Goal: Task Accomplishment & Management: Use online tool/utility

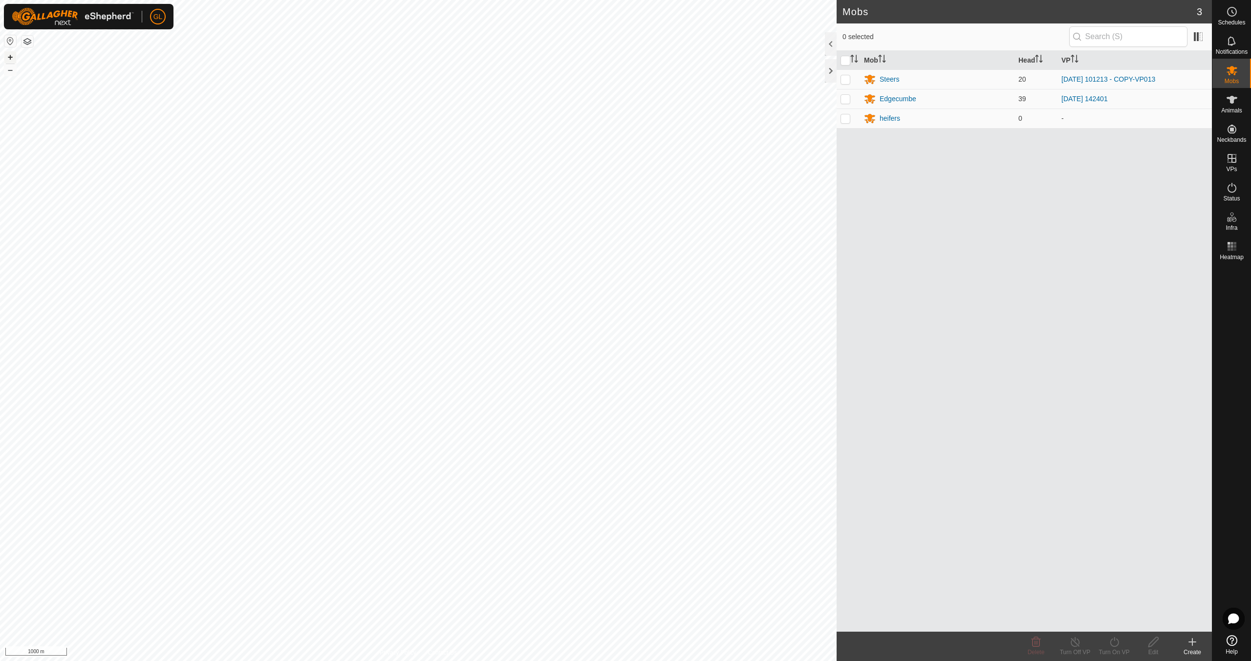
click at [12, 57] on button "+" at bounding box center [10, 57] width 12 height 12
click at [12, 60] on button "+" at bounding box center [10, 57] width 12 height 12
click at [12, 59] on button "+" at bounding box center [10, 57] width 12 height 12
click at [7, 56] on button "+" at bounding box center [10, 57] width 12 height 12
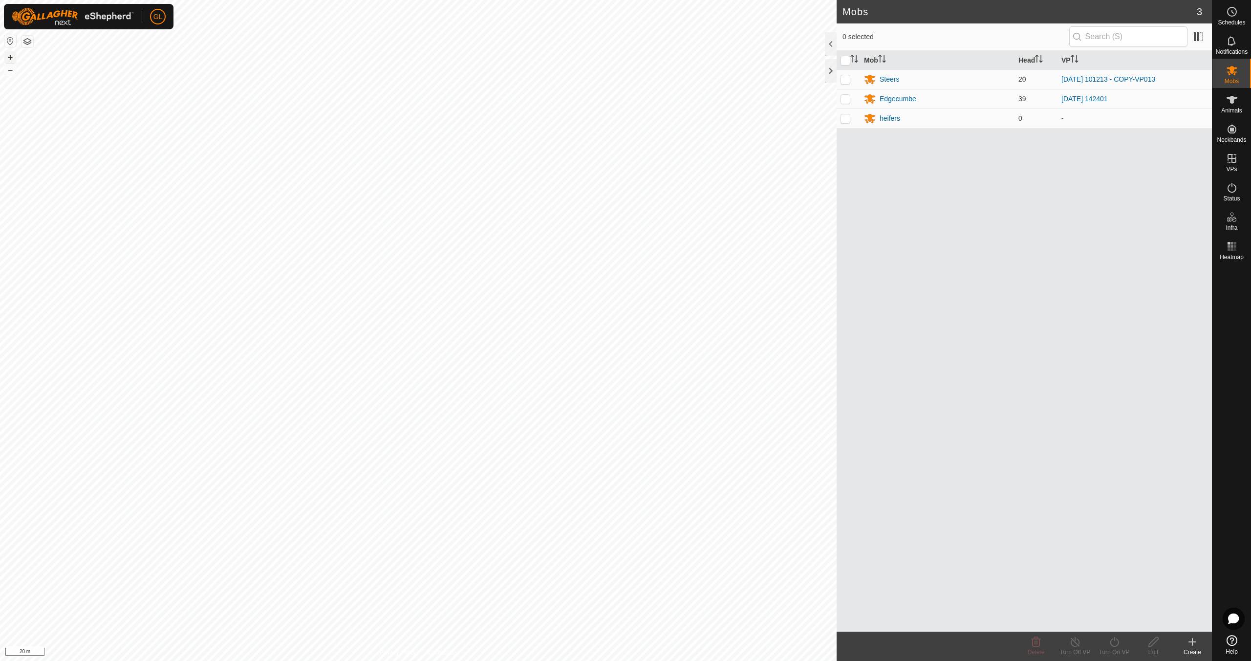
click at [6, 56] on button "+" at bounding box center [10, 57] width 12 height 12
click at [1149, 155] on link "In Rotation" at bounding box center [1170, 158] width 84 height 20
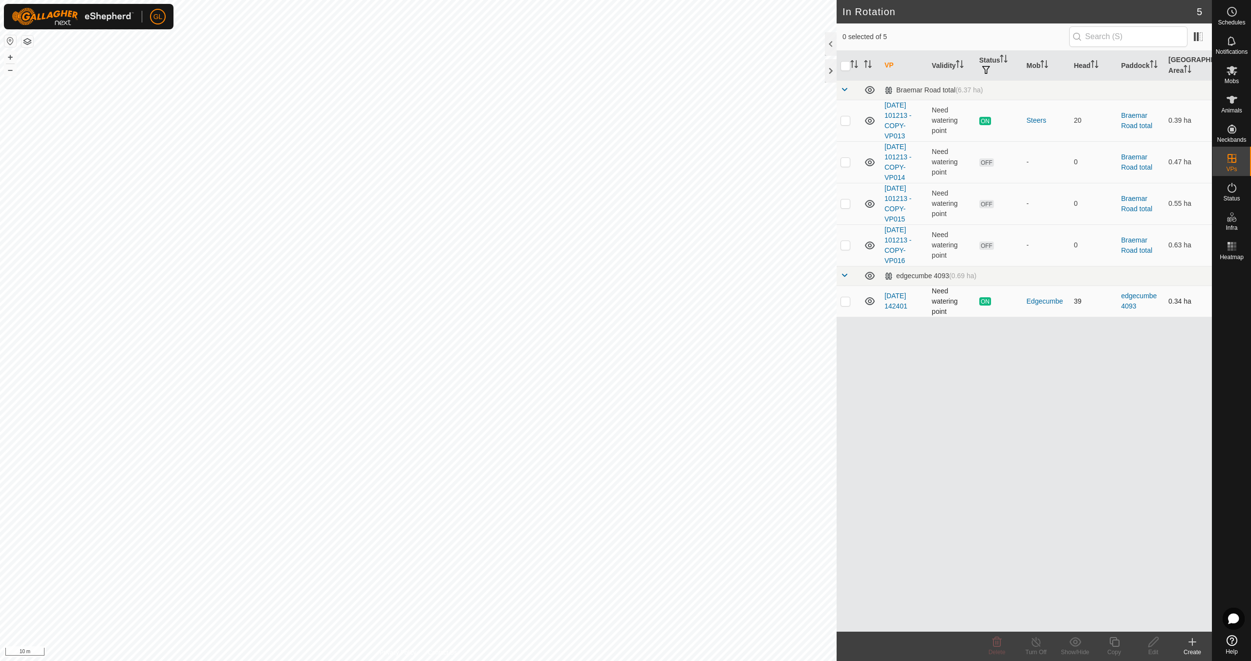
click at [845, 301] on p-checkbox at bounding box center [845, 301] width 10 height 8
checkbox input "true"
click at [1112, 645] on icon at bounding box center [1114, 642] width 12 height 12
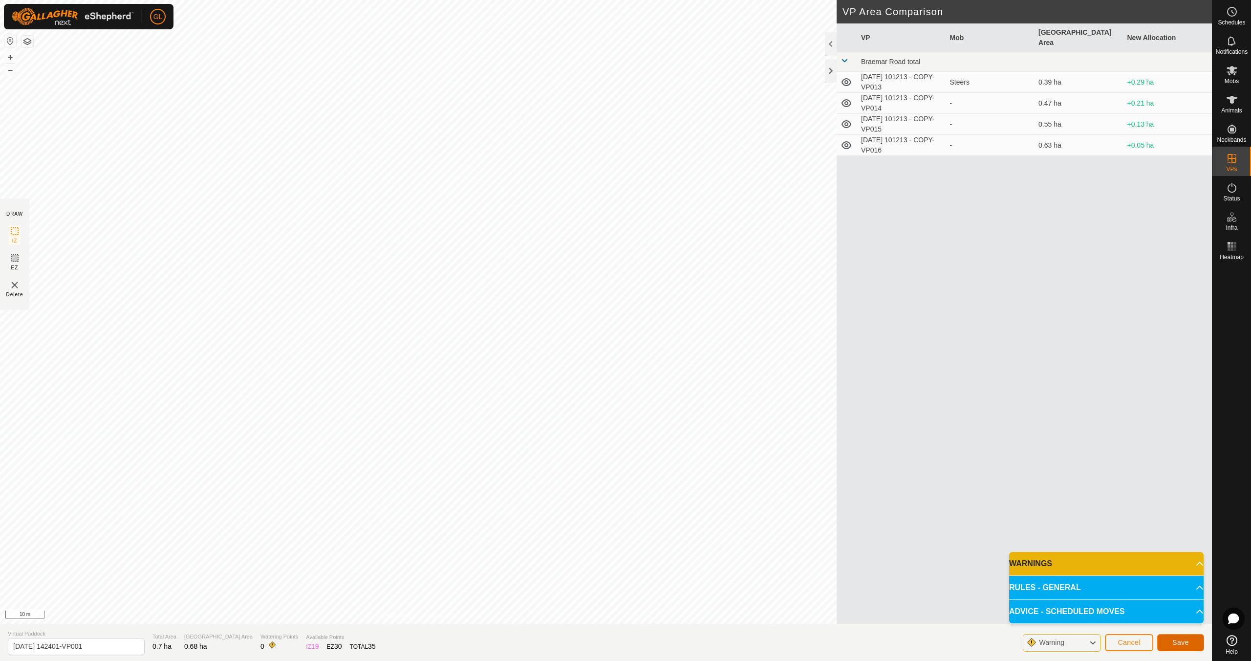
click at [1176, 644] on span "Save" at bounding box center [1180, 642] width 17 height 8
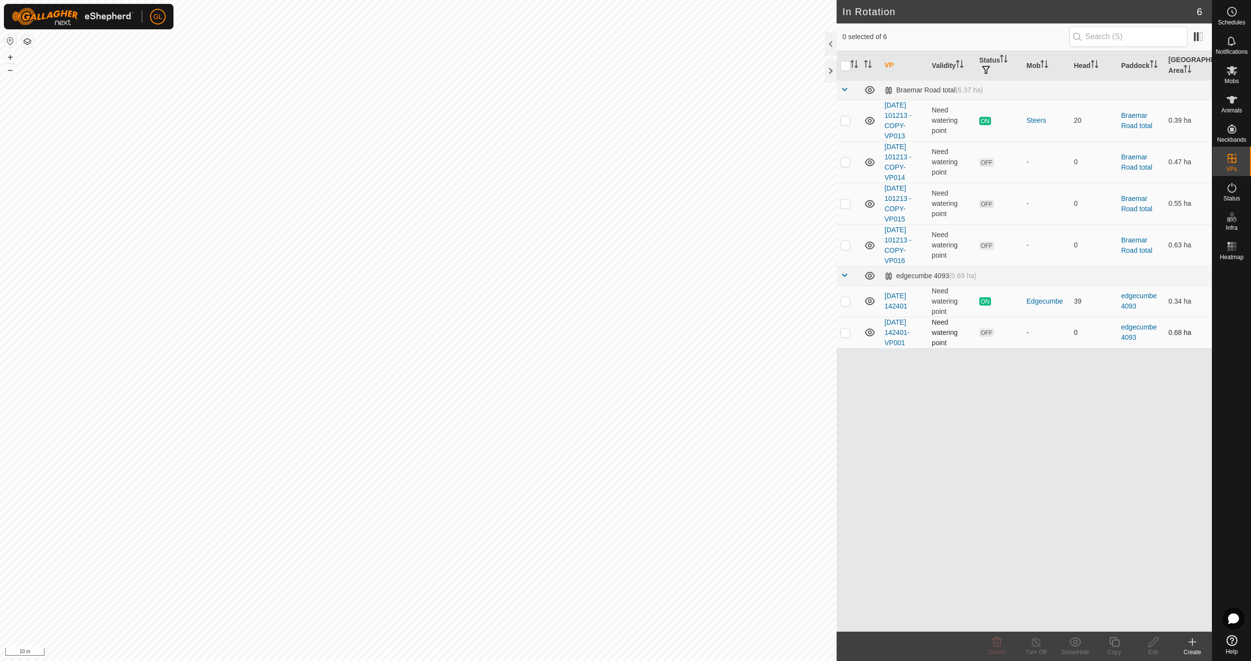
click at [847, 332] on p-checkbox at bounding box center [845, 332] width 10 height 8
checkbox input "true"
click at [1153, 643] on icon at bounding box center [1153, 642] width 10 height 10
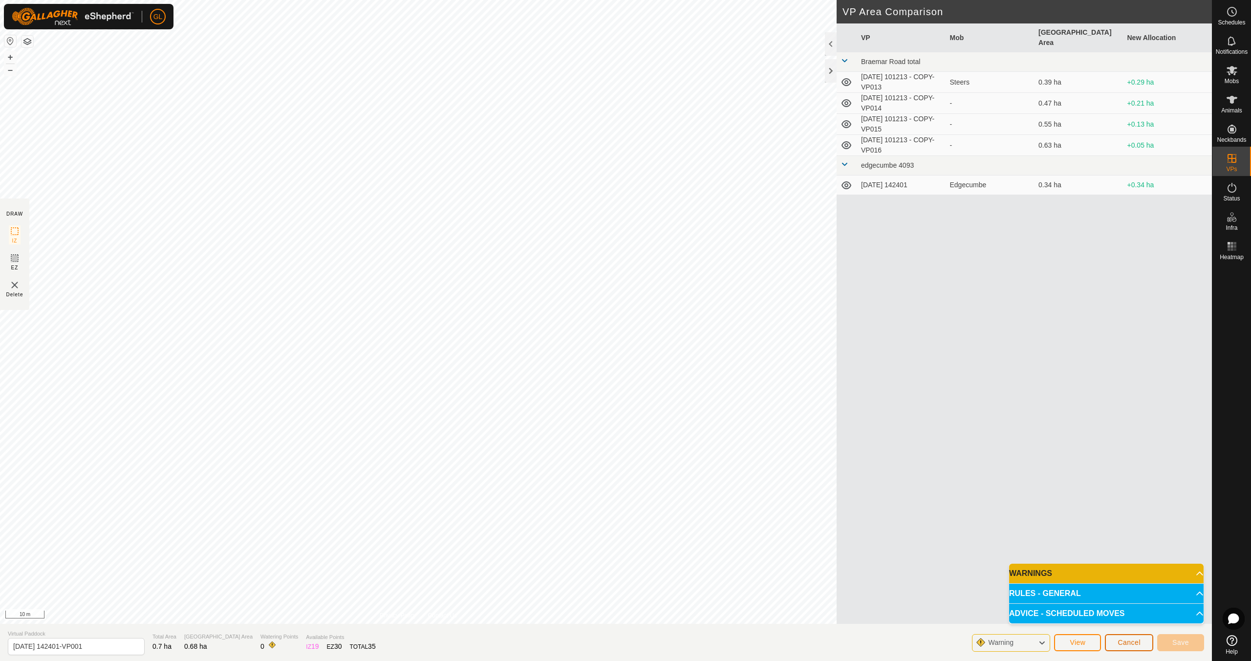
click at [1133, 645] on span "Cancel" at bounding box center [1129, 642] width 23 height 8
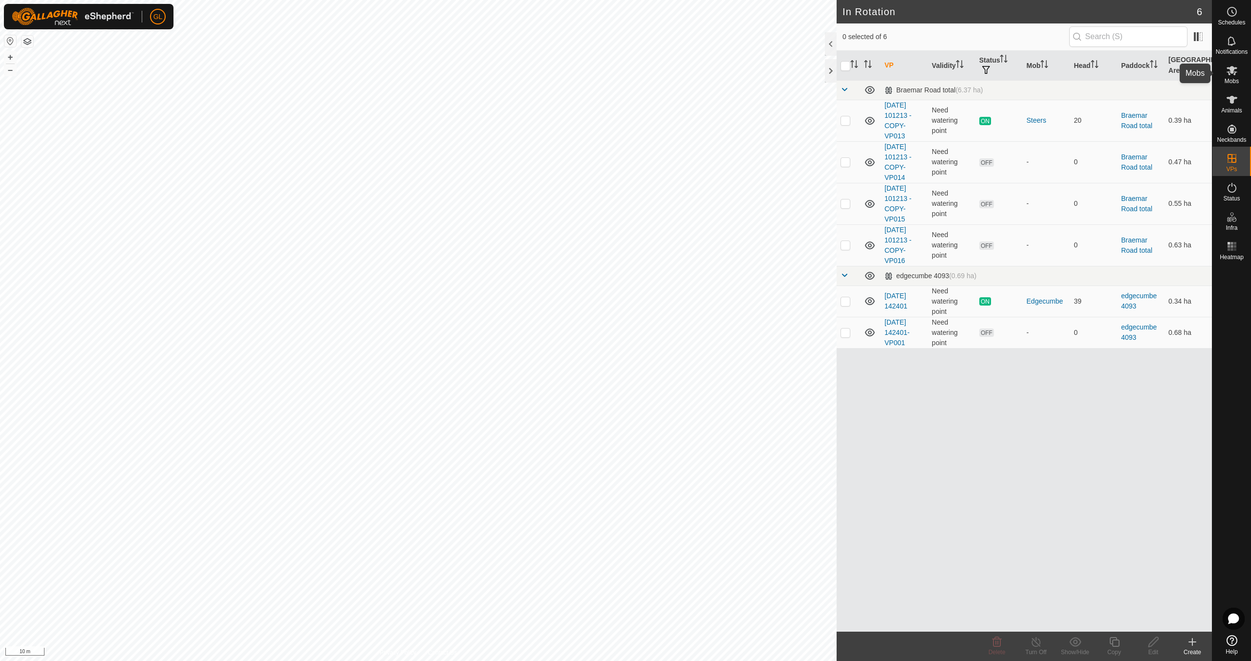
click at [1234, 75] on icon at bounding box center [1232, 70] width 11 height 9
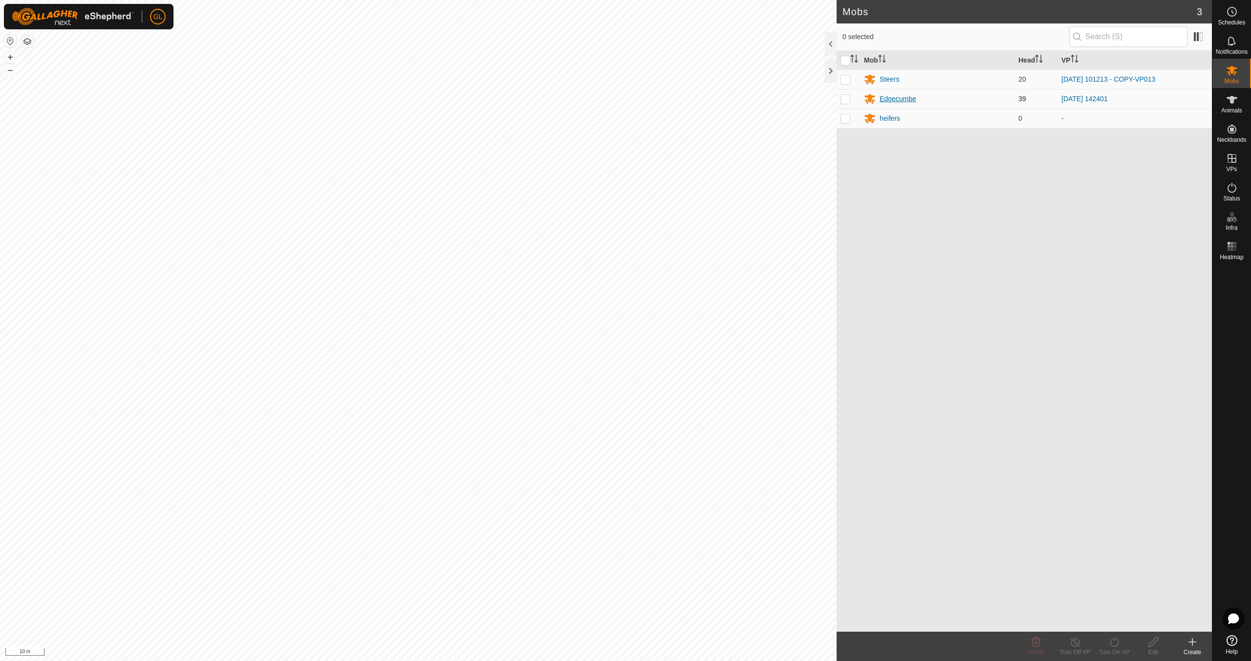
click at [906, 100] on div "Edgecumbe" at bounding box center [898, 99] width 37 height 10
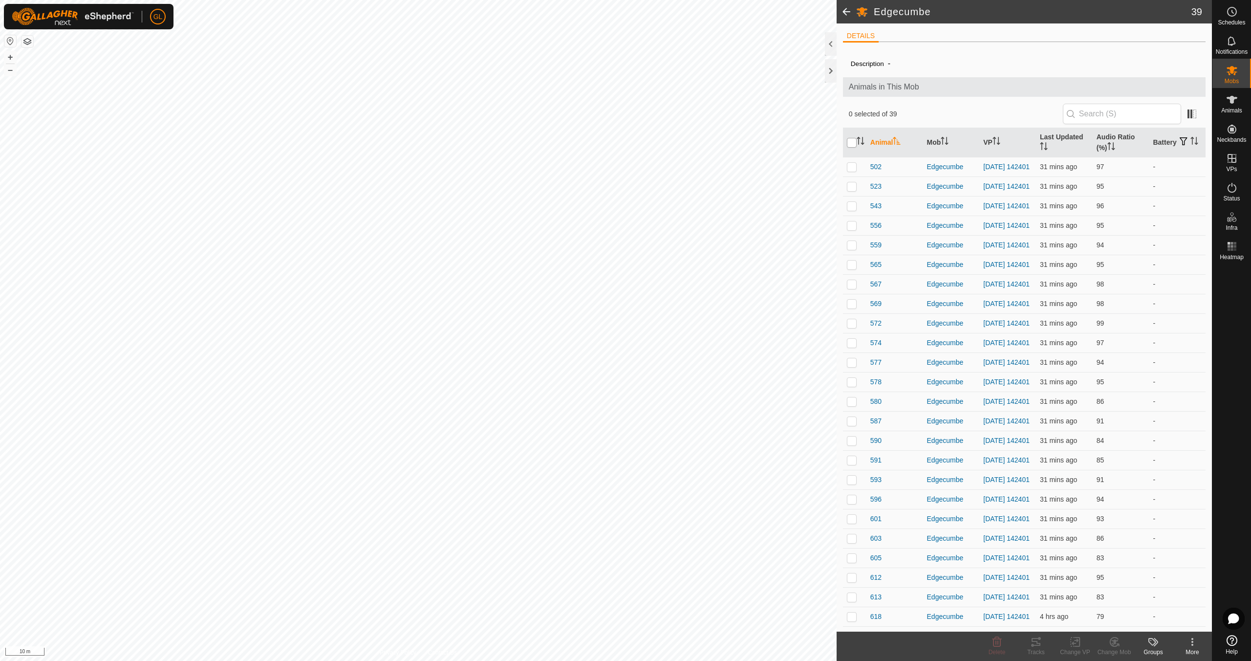
click at [849, 143] on input "checkbox" at bounding box center [852, 143] width 10 height 10
checkbox input "true"
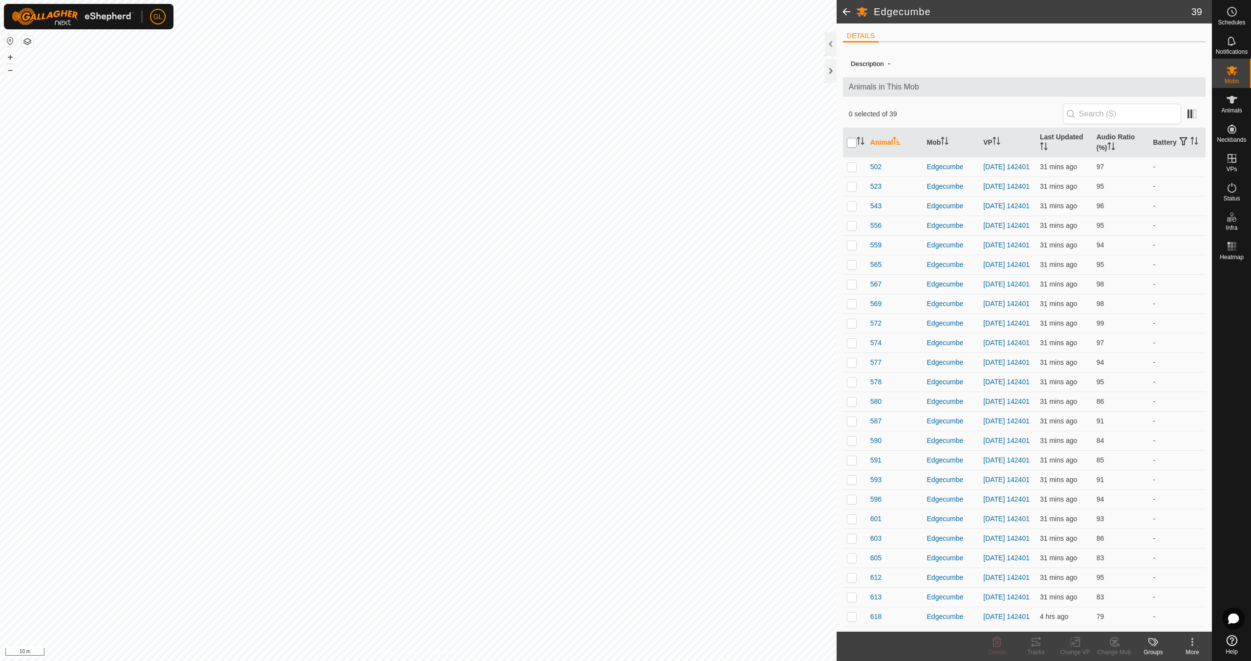
checkbox input "true"
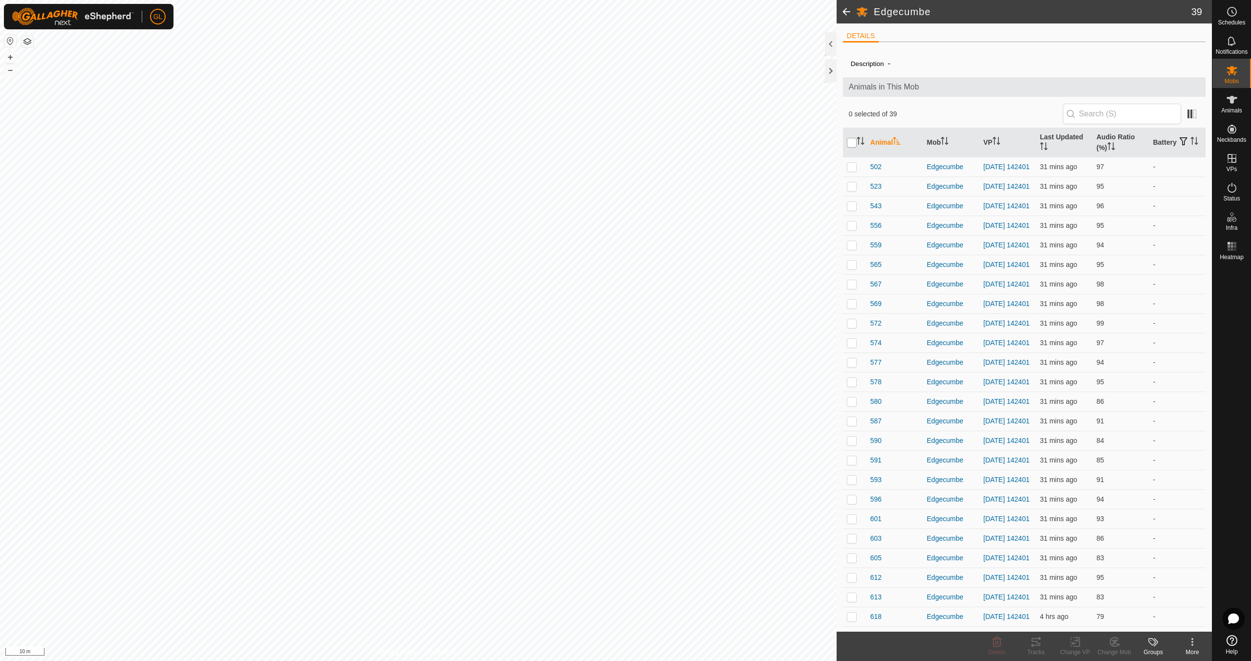
checkbox input "true"
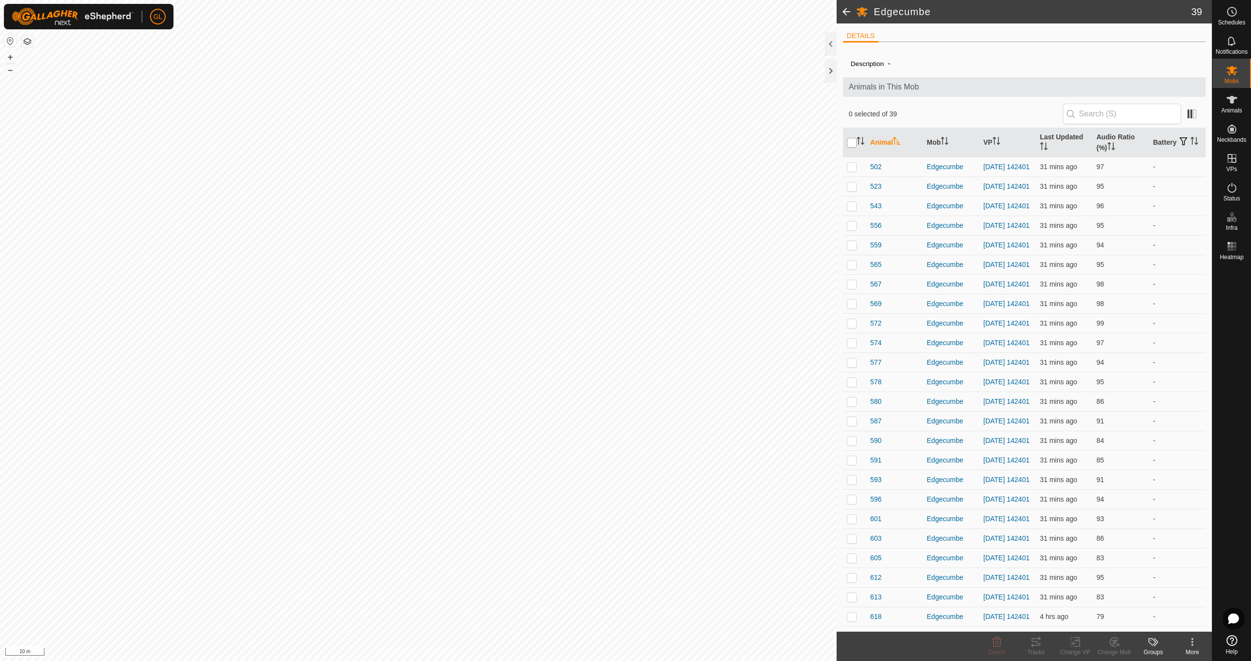
checkbox input "true"
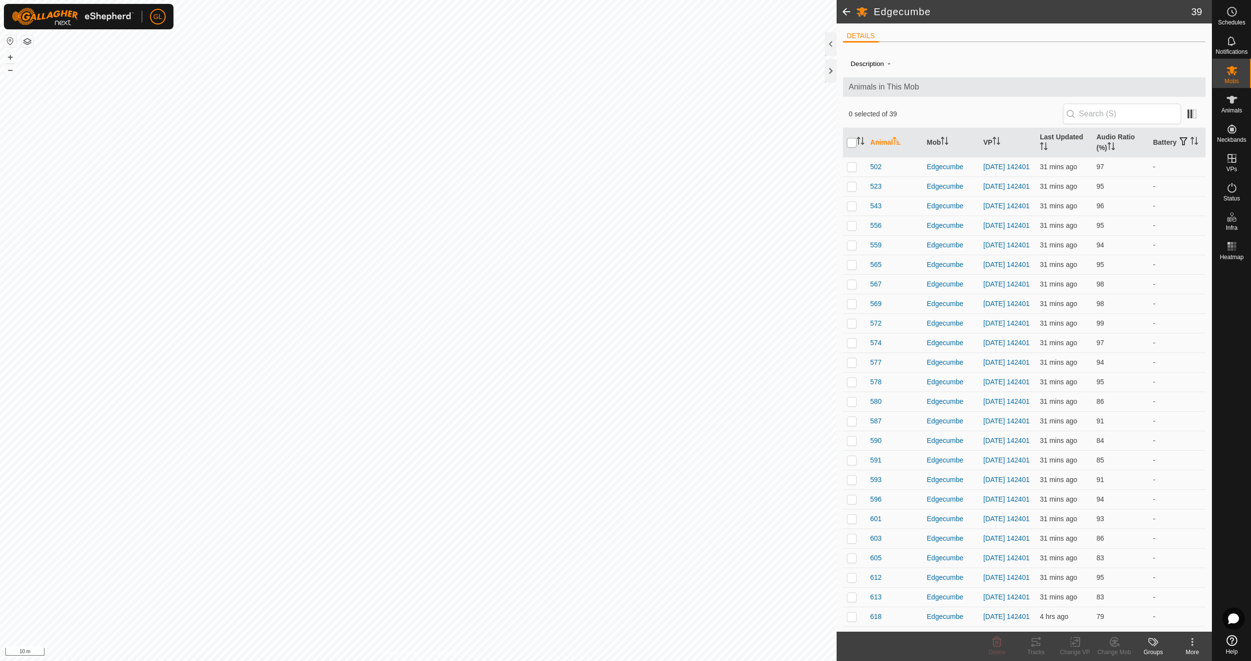
checkbox input "true"
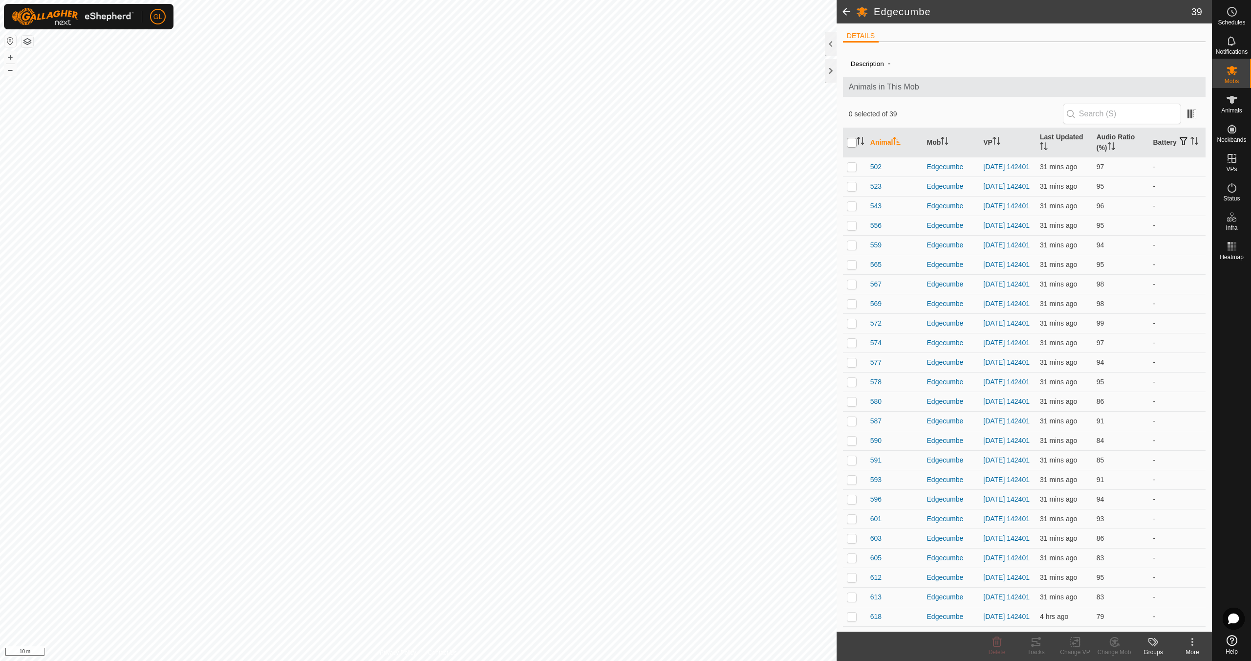
checkbox input "true"
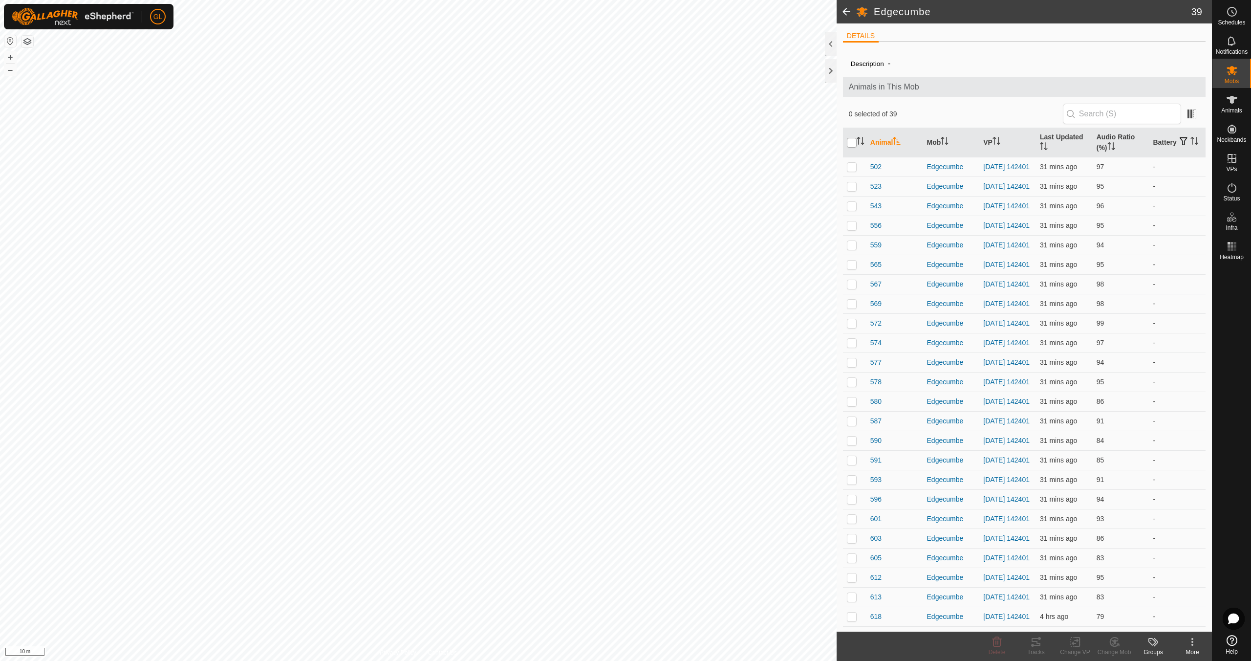
checkbox input "true"
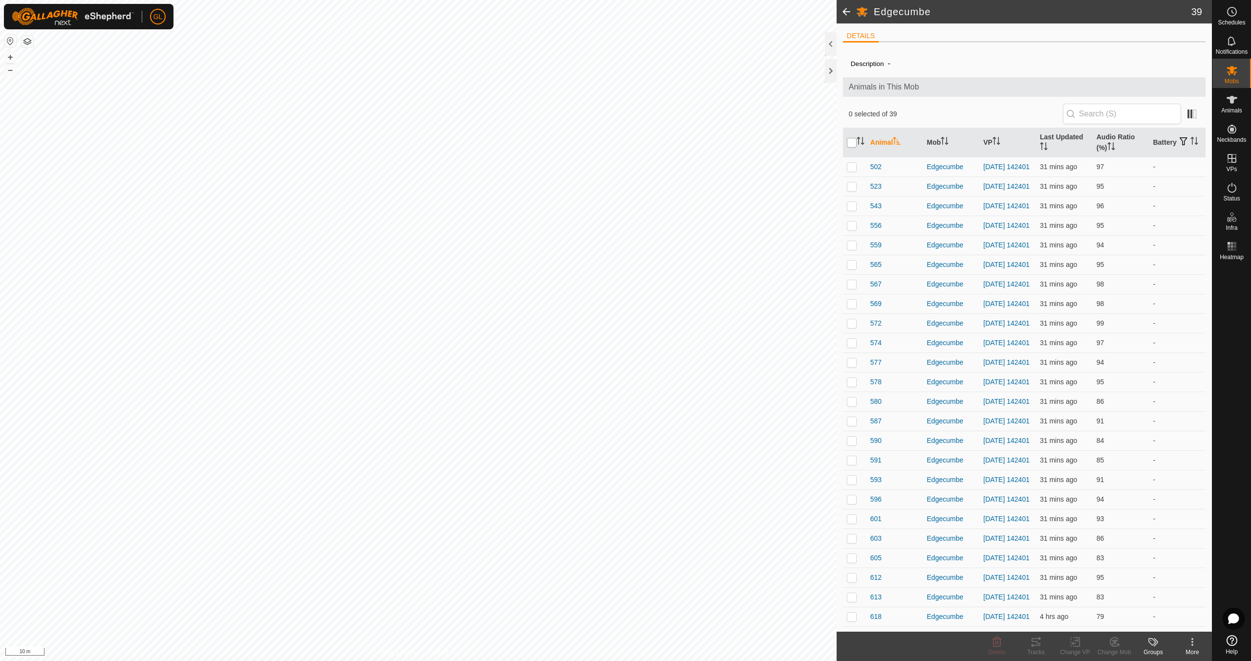
checkbox input "true"
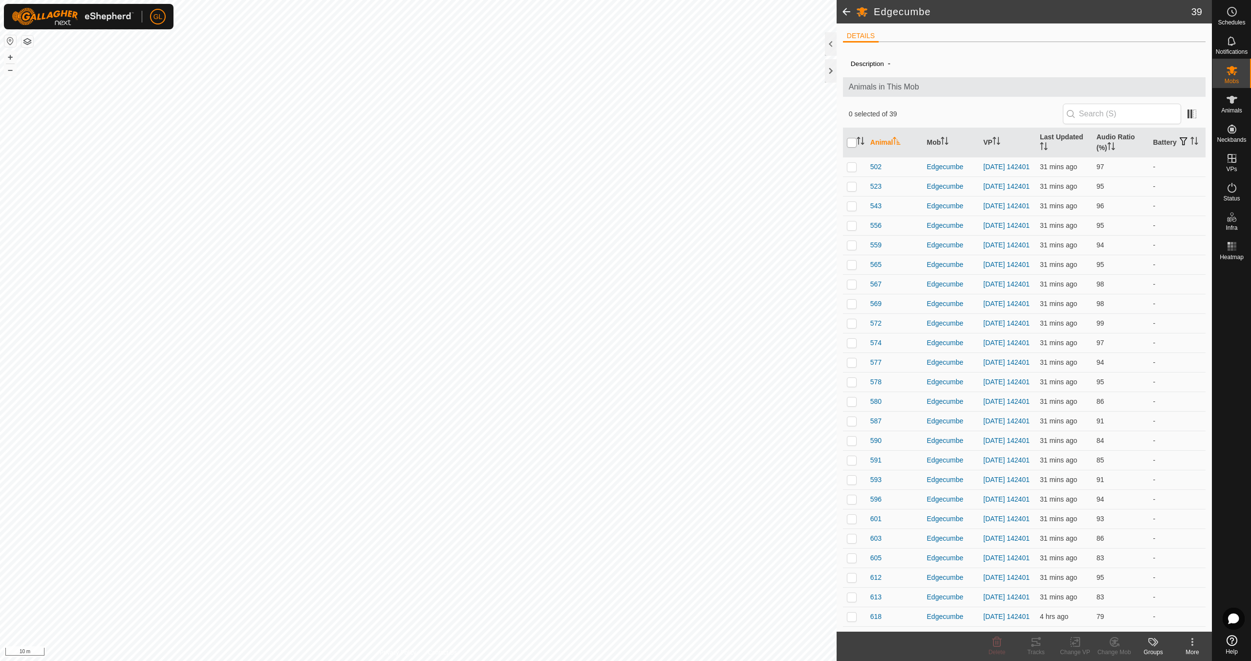
checkbox input "true"
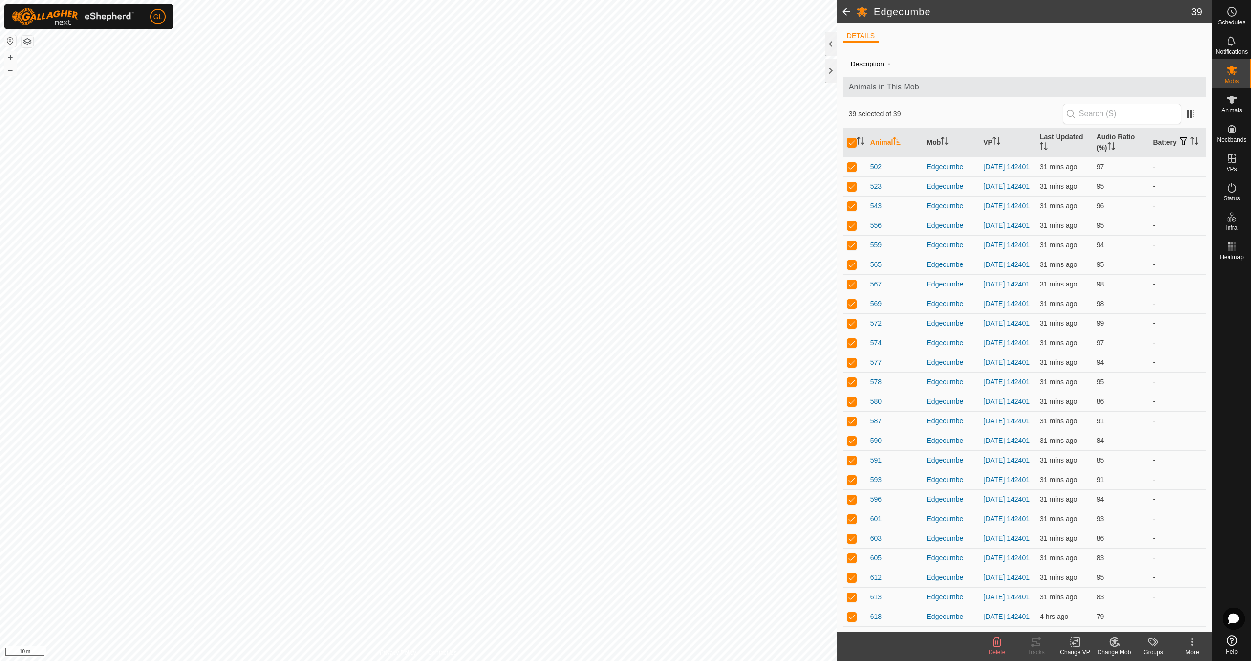
click at [1078, 646] on icon at bounding box center [1075, 642] width 12 height 12
click at [1094, 598] on link "Choose VP..." at bounding box center [1104, 600] width 97 height 20
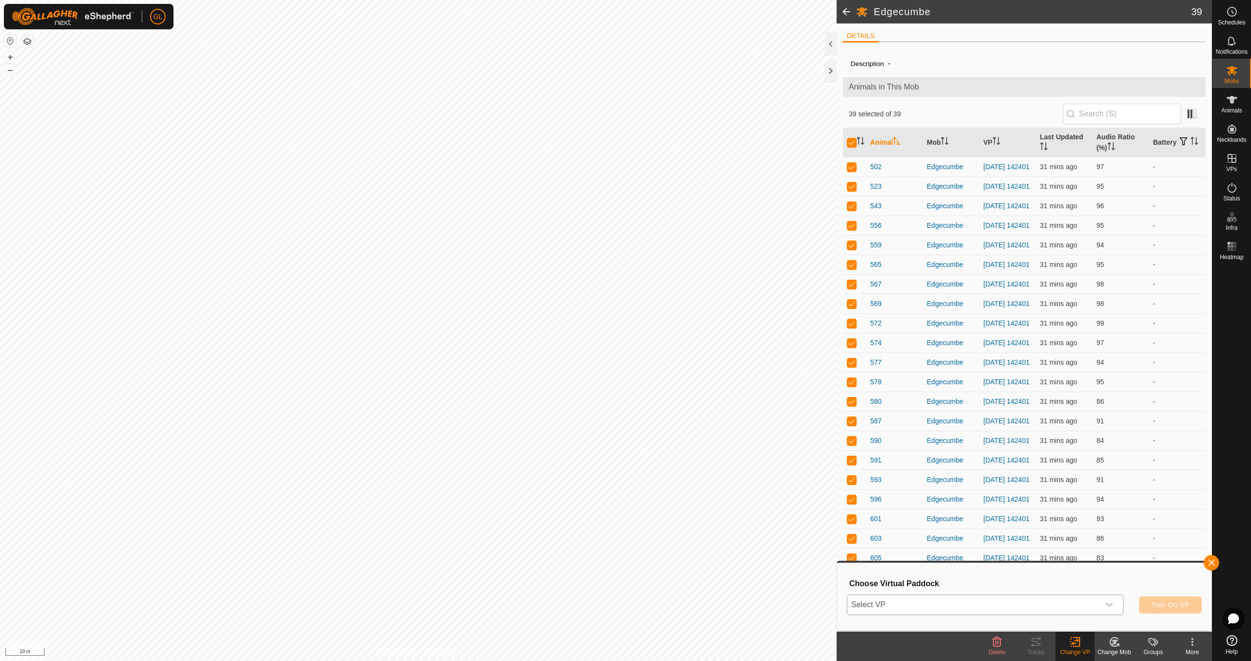
click at [1114, 605] on div "dropdown trigger" at bounding box center [1109, 605] width 20 height 20
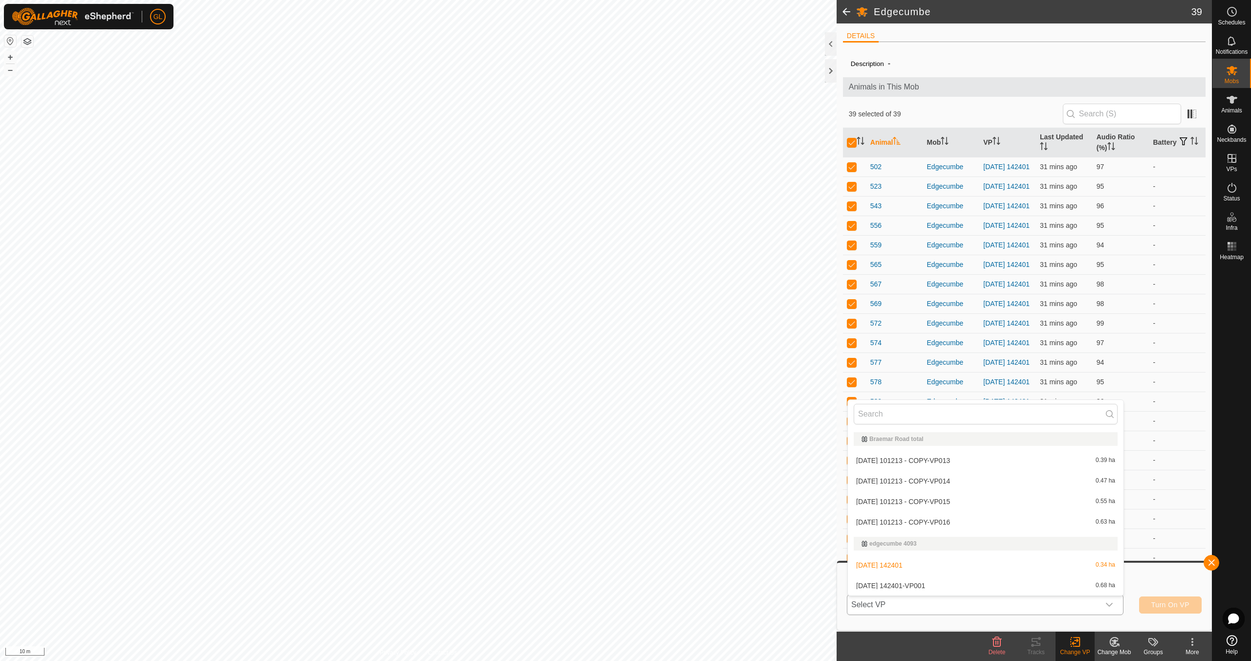
click at [1013, 591] on li "[DATE] 142401-VP001 0.68 ha" at bounding box center [986, 586] width 276 height 20
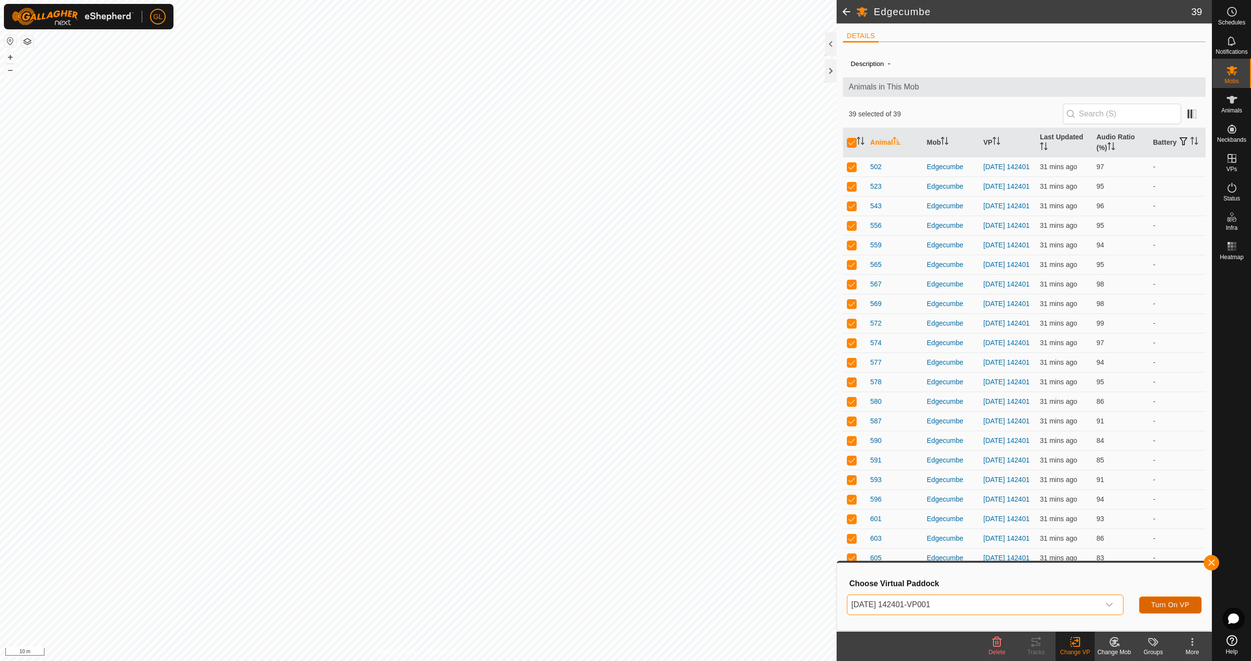
click at [1171, 607] on span "Turn On VP" at bounding box center [1170, 605] width 38 height 8
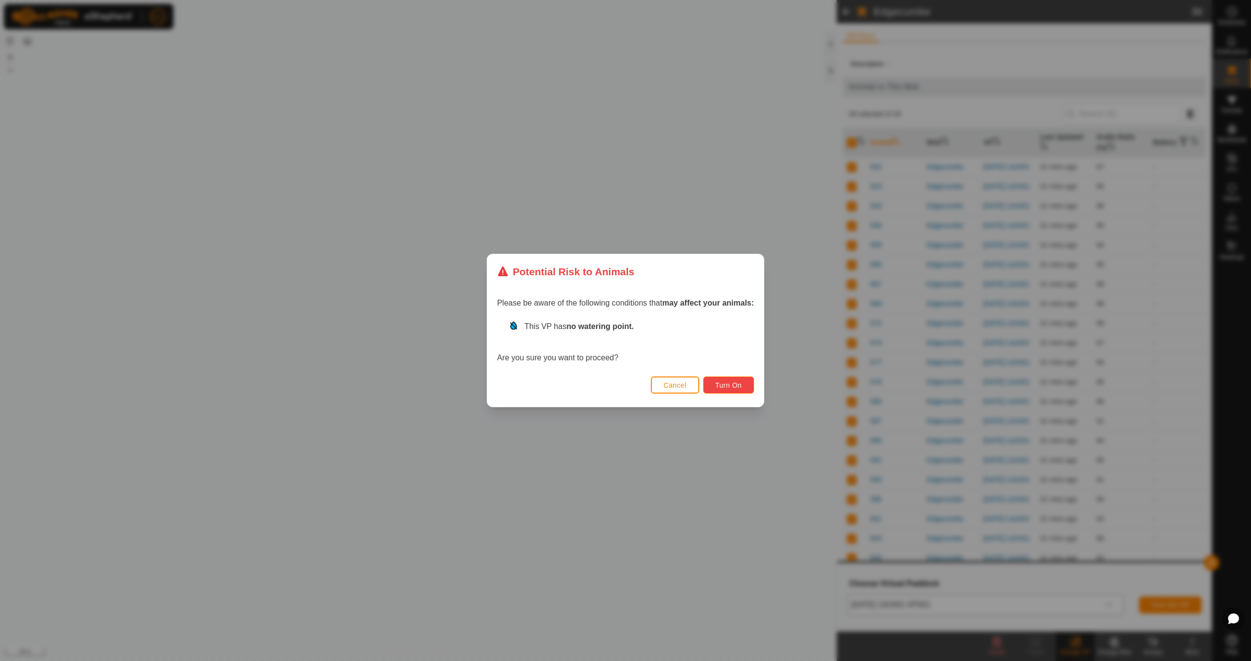
click at [733, 386] on span "Turn On" at bounding box center [728, 385] width 26 height 8
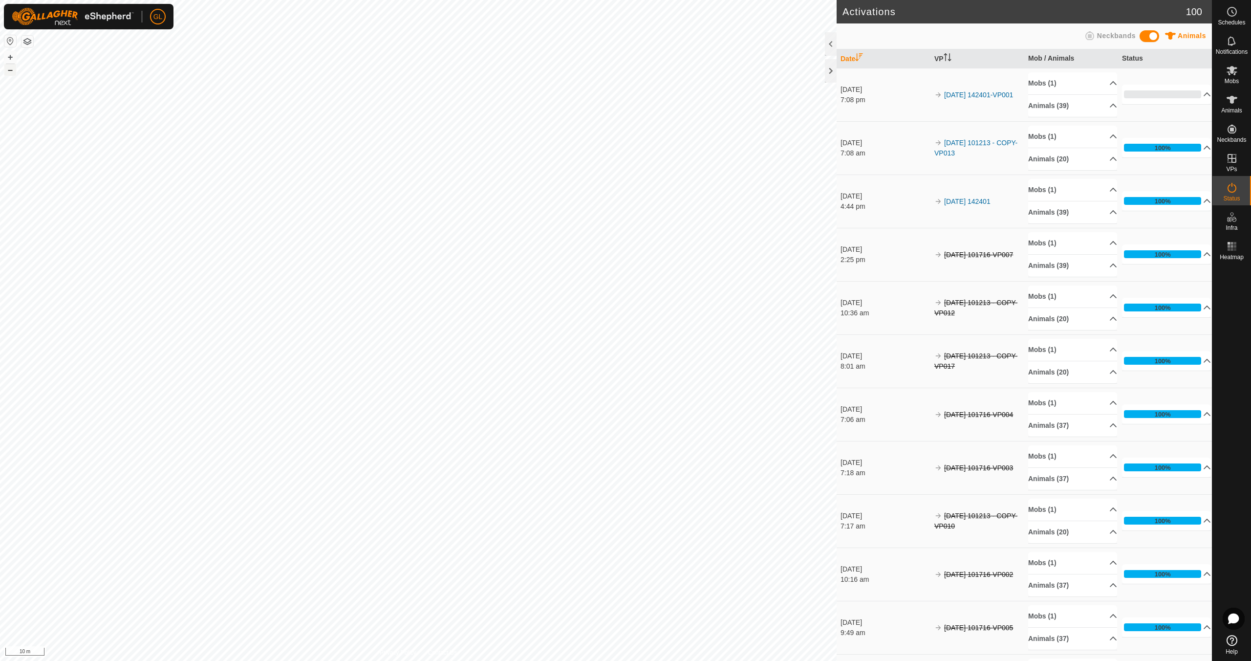
click at [10, 71] on button "–" at bounding box center [10, 70] width 12 height 12
click at [10, 70] on button "–" at bounding box center [10, 70] width 12 height 12
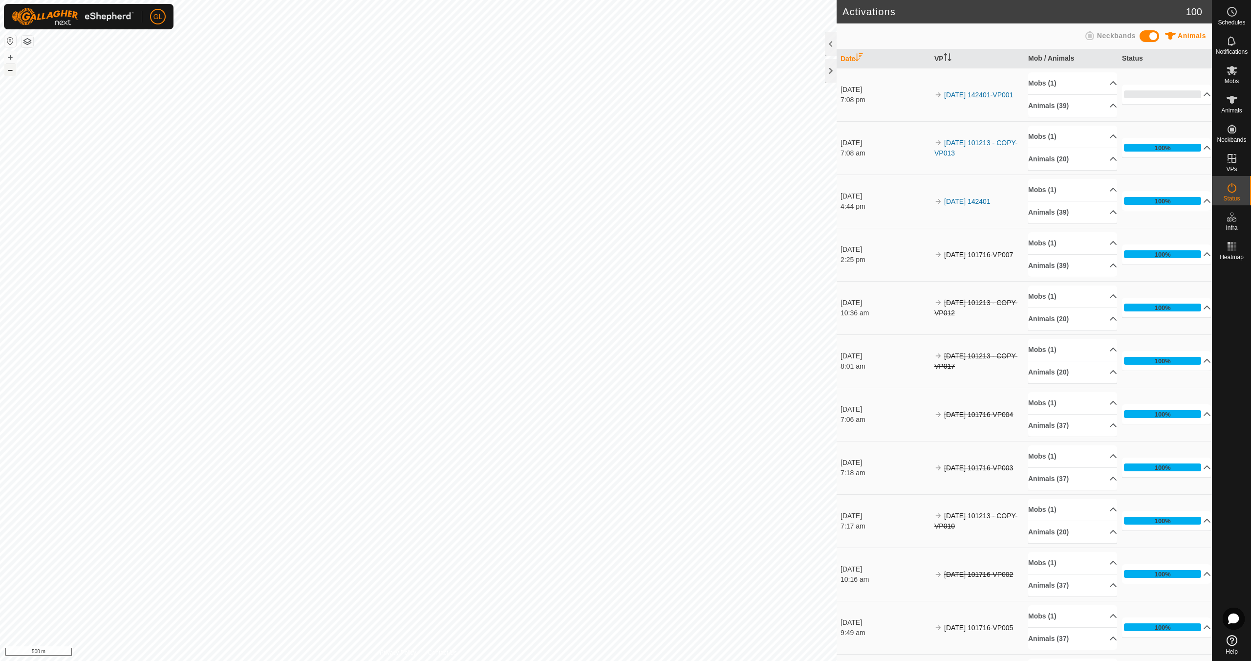
click at [10, 71] on button "–" at bounding box center [10, 70] width 12 height 12
click at [12, 55] on button "+" at bounding box center [10, 57] width 12 height 12
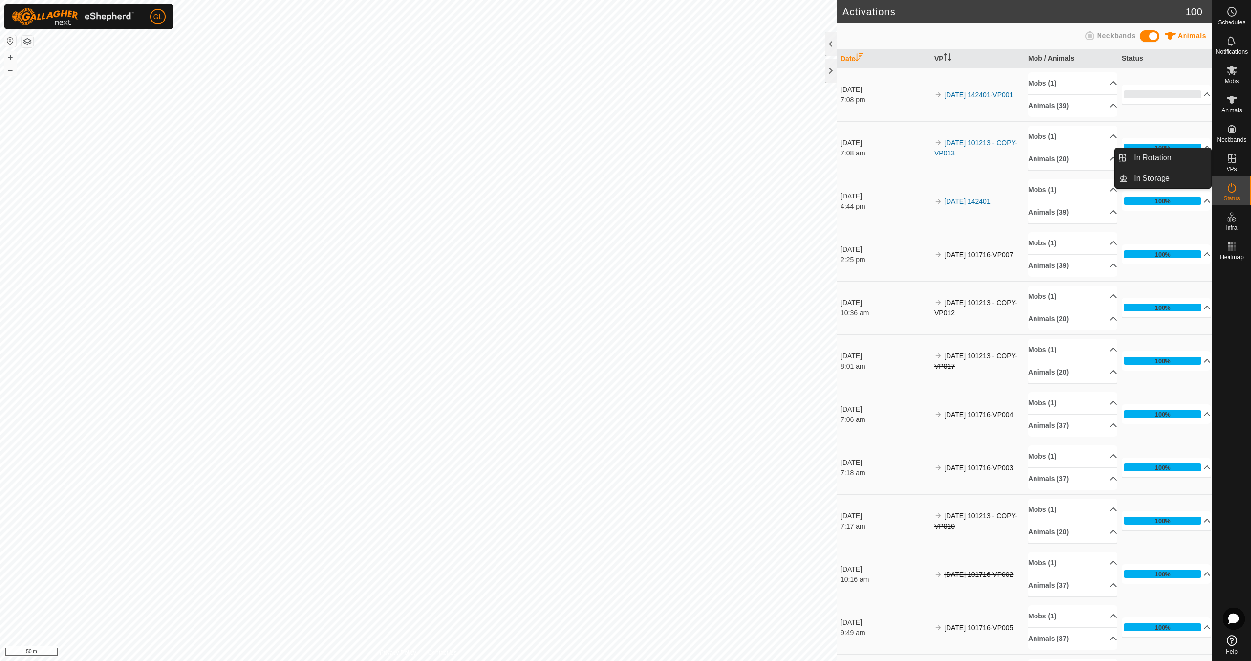
click at [1171, 159] on link "In Rotation" at bounding box center [1170, 158] width 84 height 20
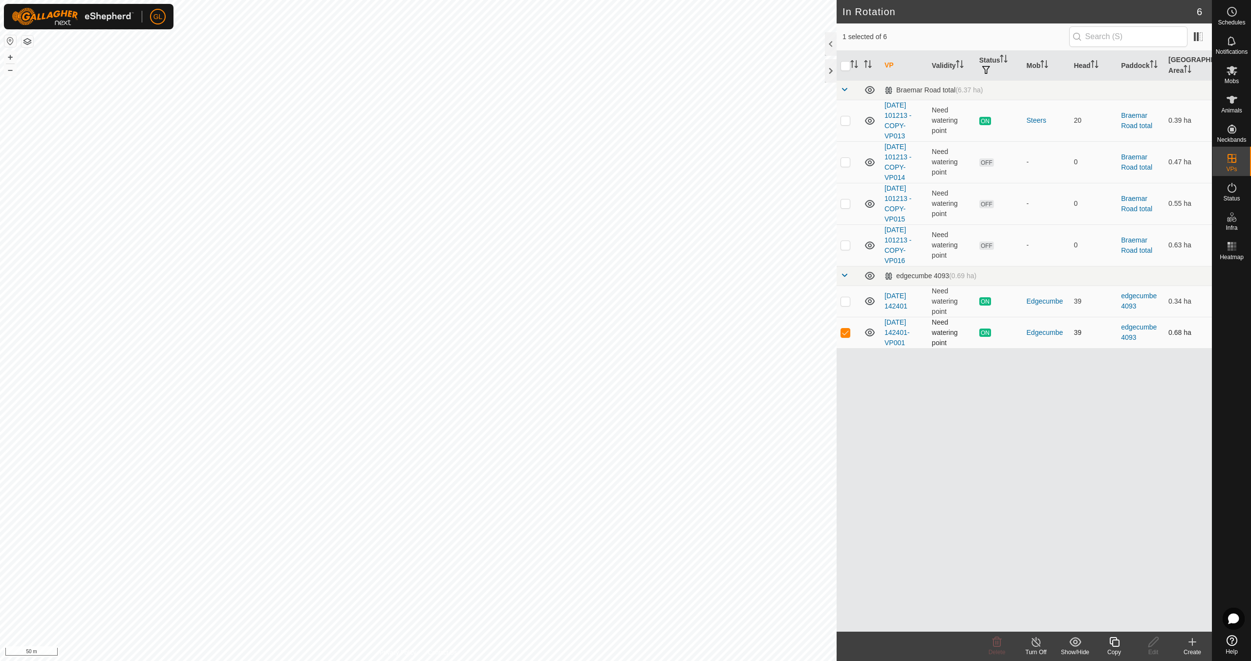
click at [848, 332] on p-checkbox at bounding box center [845, 332] width 10 height 8
checkbox input "false"
click at [6, 69] on button "–" at bounding box center [10, 70] width 12 height 12
click at [846, 147] on div "In Rotation 6 0 selected of 6 VP Validity Status Mob Head Paddock Grazing Area …" at bounding box center [606, 330] width 1212 height 661
click at [864, 121] on div "In Rotation 6 0 selected of 6 VP Validity Status Mob Head Paddock Grazing Area …" at bounding box center [606, 330] width 1212 height 661
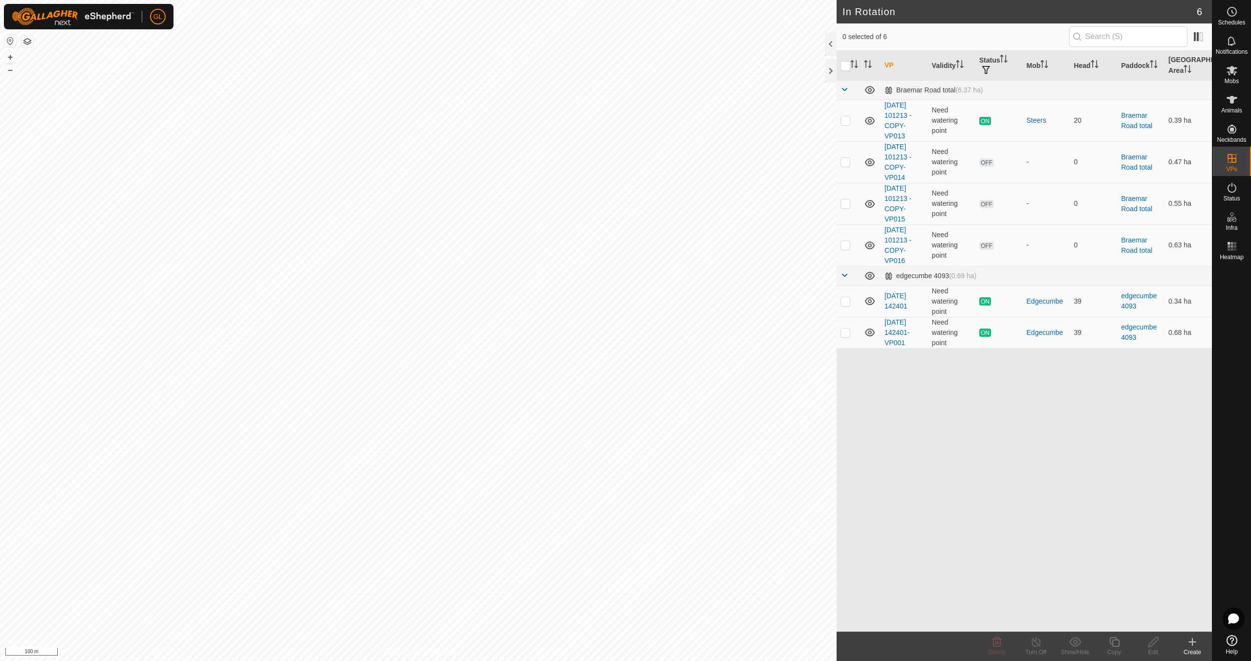
click at [975, 347] on div "In Rotation 6 0 selected of 6 VP Validity Status Mob Head Paddock Grazing Area …" at bounding box center [606, 330] width 1212 height 661
click at [12, 68] on button "–" at bounding box center [10, 70] width 12 height 12
